Goal: Browse casually: Explore the website without a specific task or goal

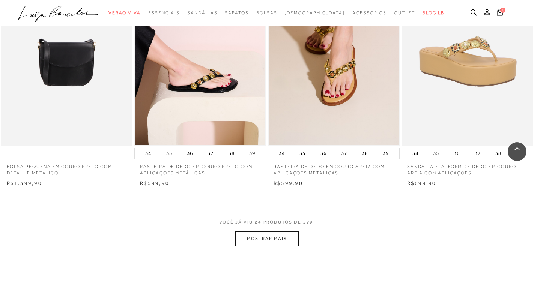
scroll to position [1406, 0]
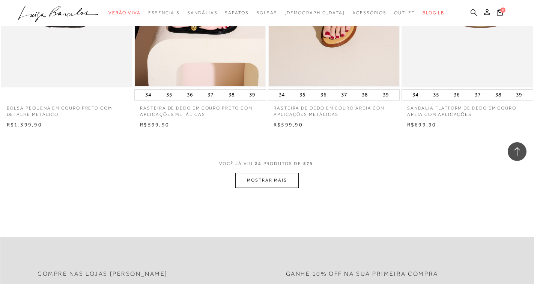
click at [279, 182] on button "MOSTRAR MAIS" at bounding box center [266, 180] width 63 height 15
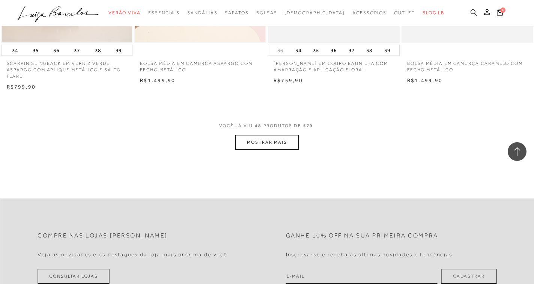
scroll to position [2943, 0]
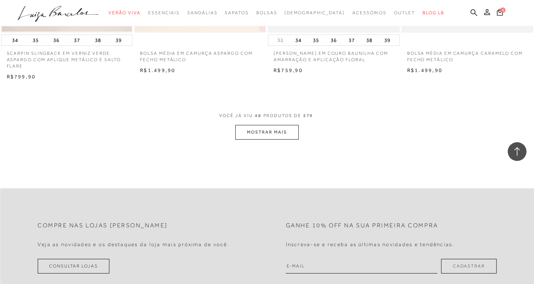
click at [284, 140] on button "MOSTRAR MAIS" at bounding box center [266, 132] width 63 height 15
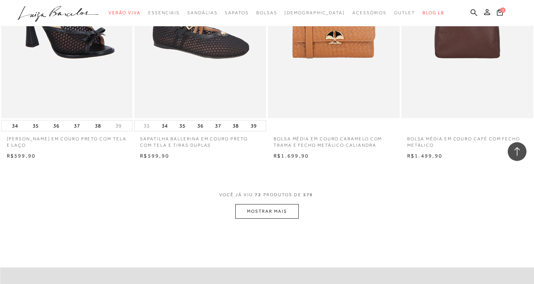
scroll to position [4443, 0]
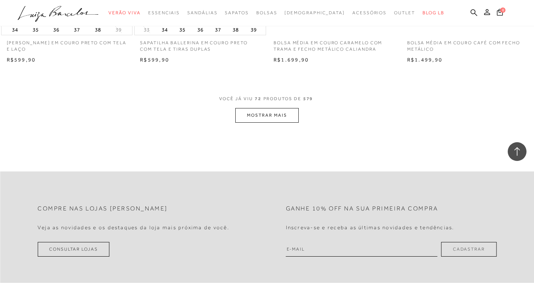
click at [293, 123] on button "MOSTRAR MAIS" at bounding box center [266, 115] width 63 height 15
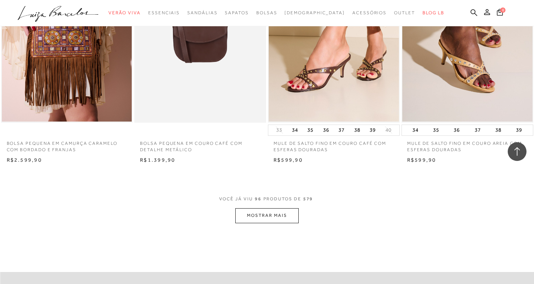
scroll to position [5868, 0]
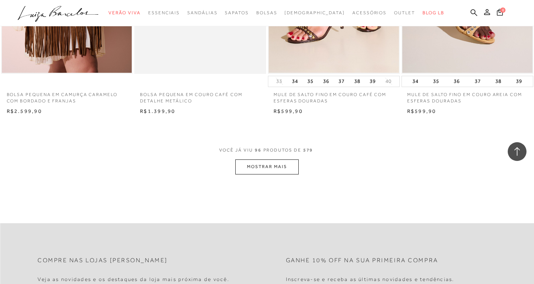
click at [278, 168] on button "MOSTRAR MAIS" at bounding box center [266, 166] width 63 height 15
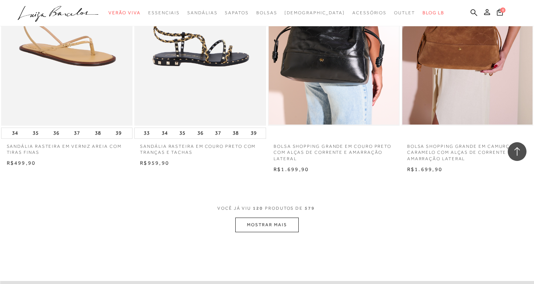
scroll to position [7368, 0]
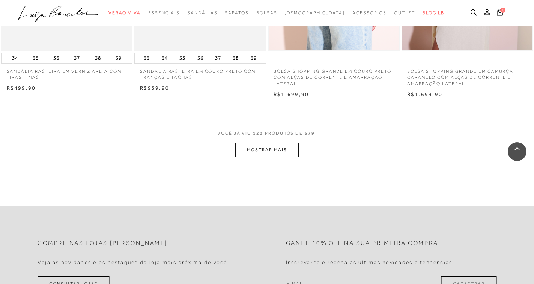
click at [261, 157] on button "MOSTRAR MAIS" at bounding box center [266, 150] width 63 height 15
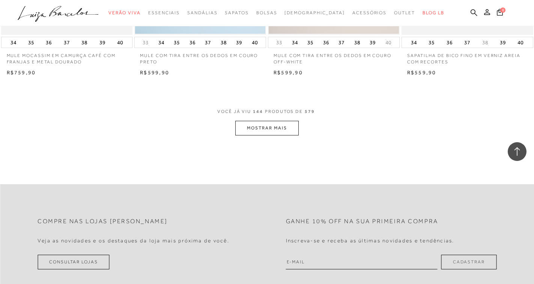
scroll to position [8868, 0]
click at [290, 134] on button "MOSTRAR MAIS" at bounding box center [266, 126] width 63 height 15
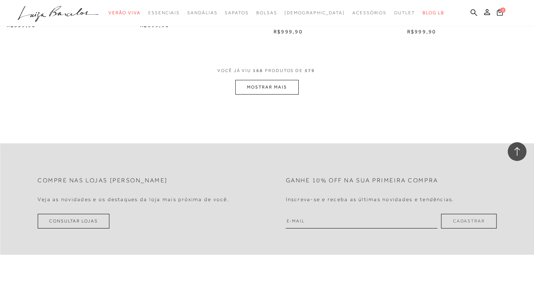
scroll to position [10406, 0]
